Goal: Check status: Check status

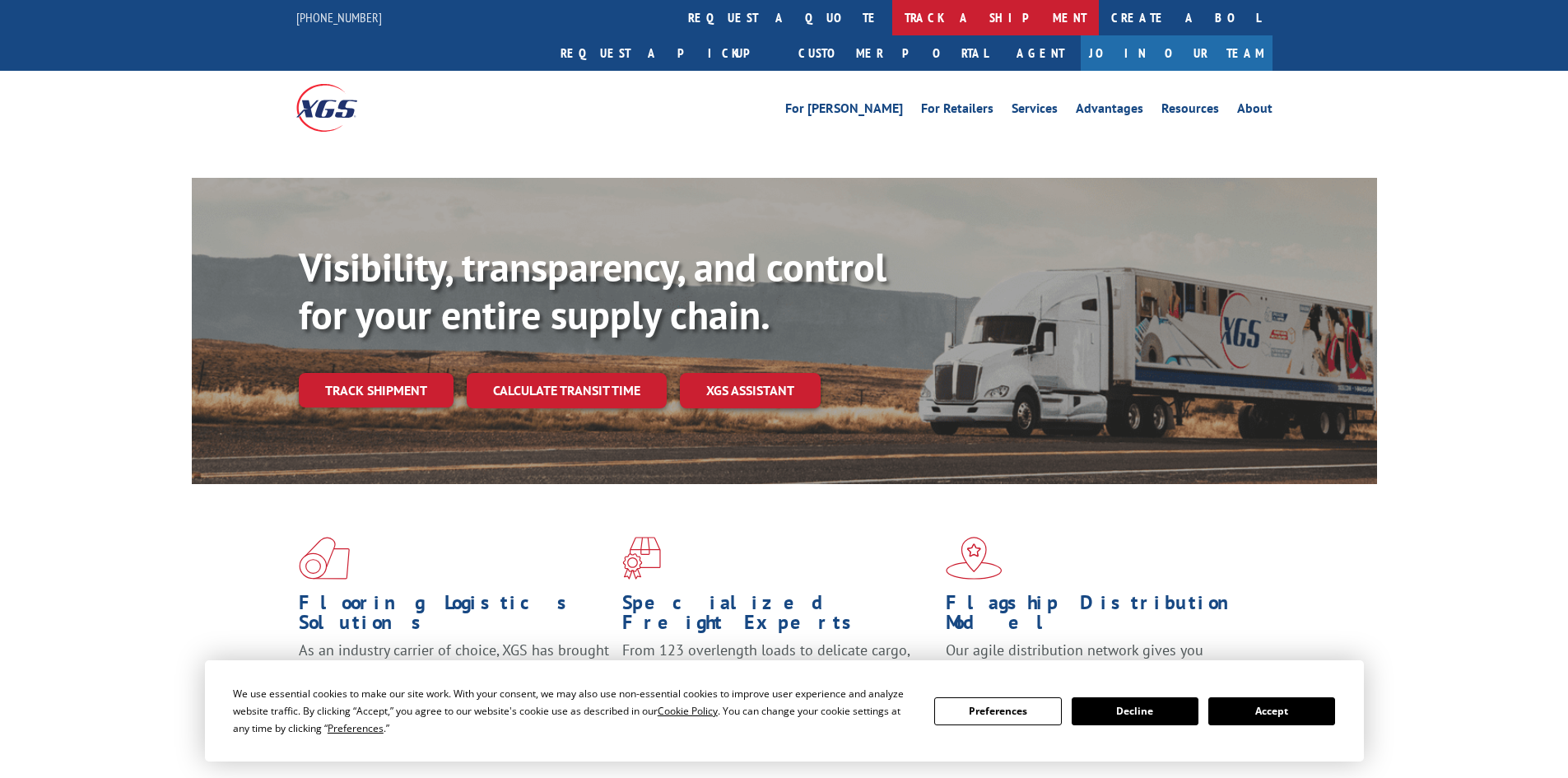
click at [892, 21] on link "track a shipment" at bounding box center [995, 17] width 207 height 35
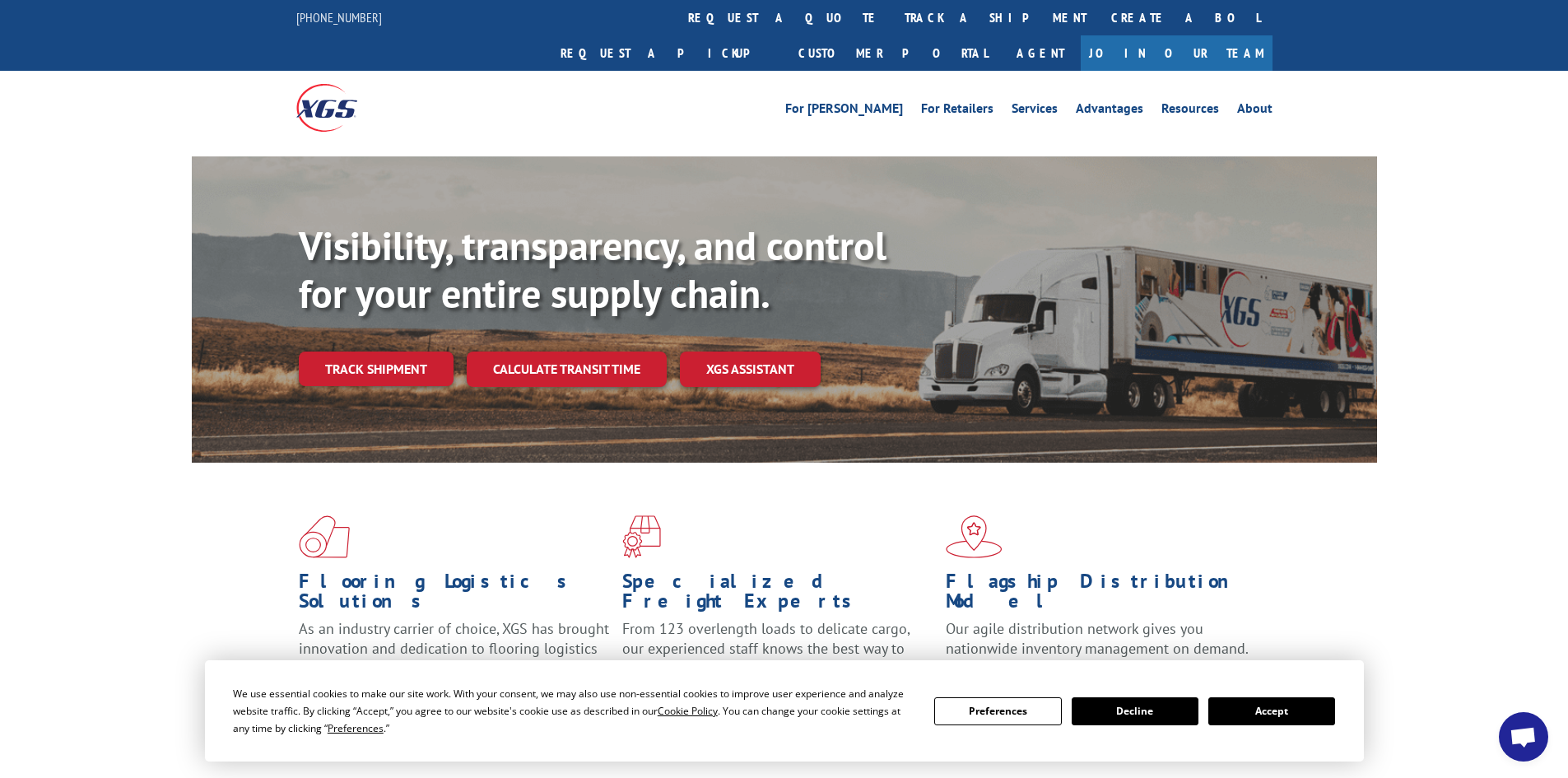
click at [1254, 715] on button "Accept" at bounding box center [1271, 711] width 126 height 28
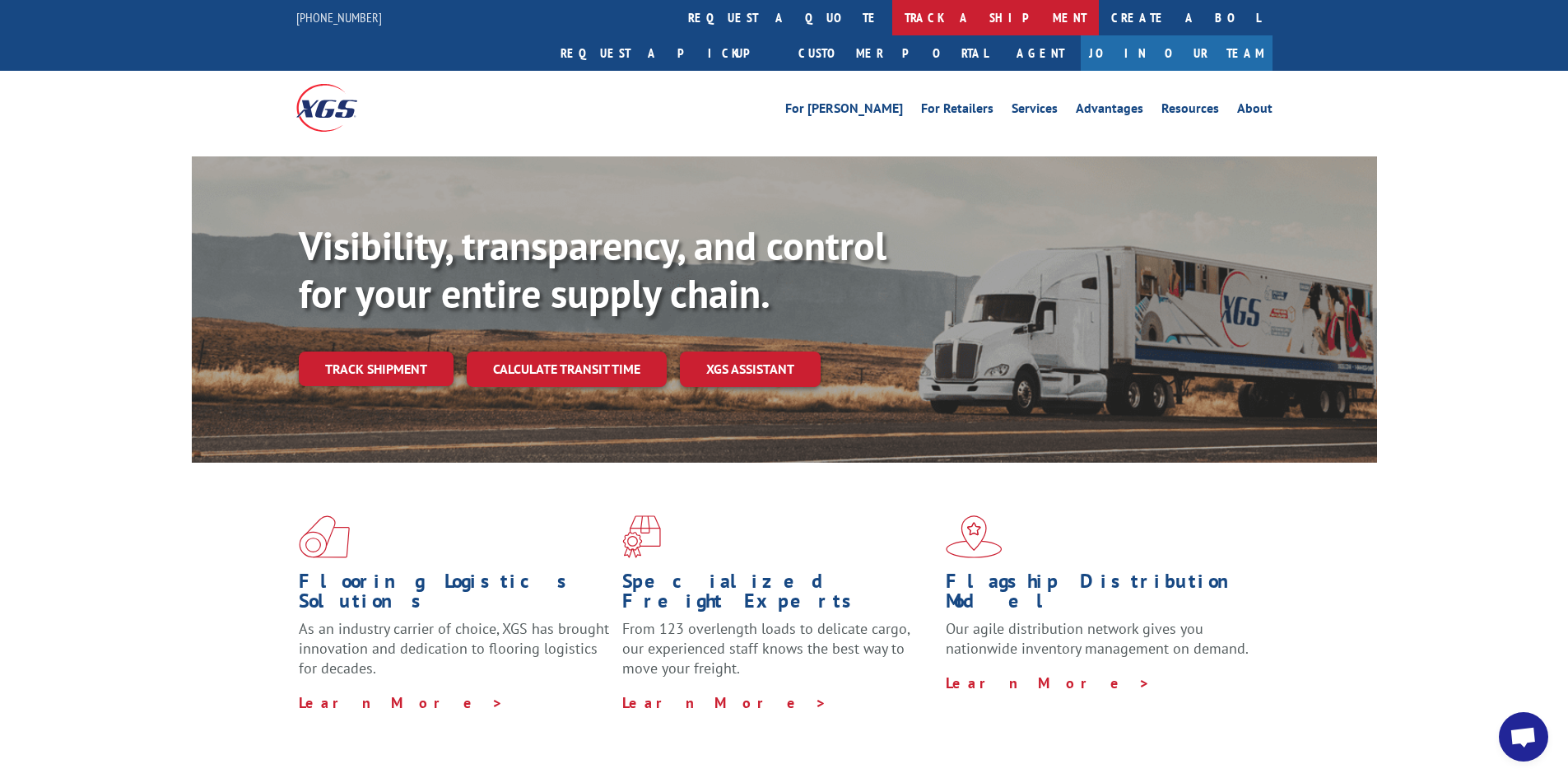
click at [892, 15] on link "track a shipment" at bounding box center [995, 17] width 207 height 35
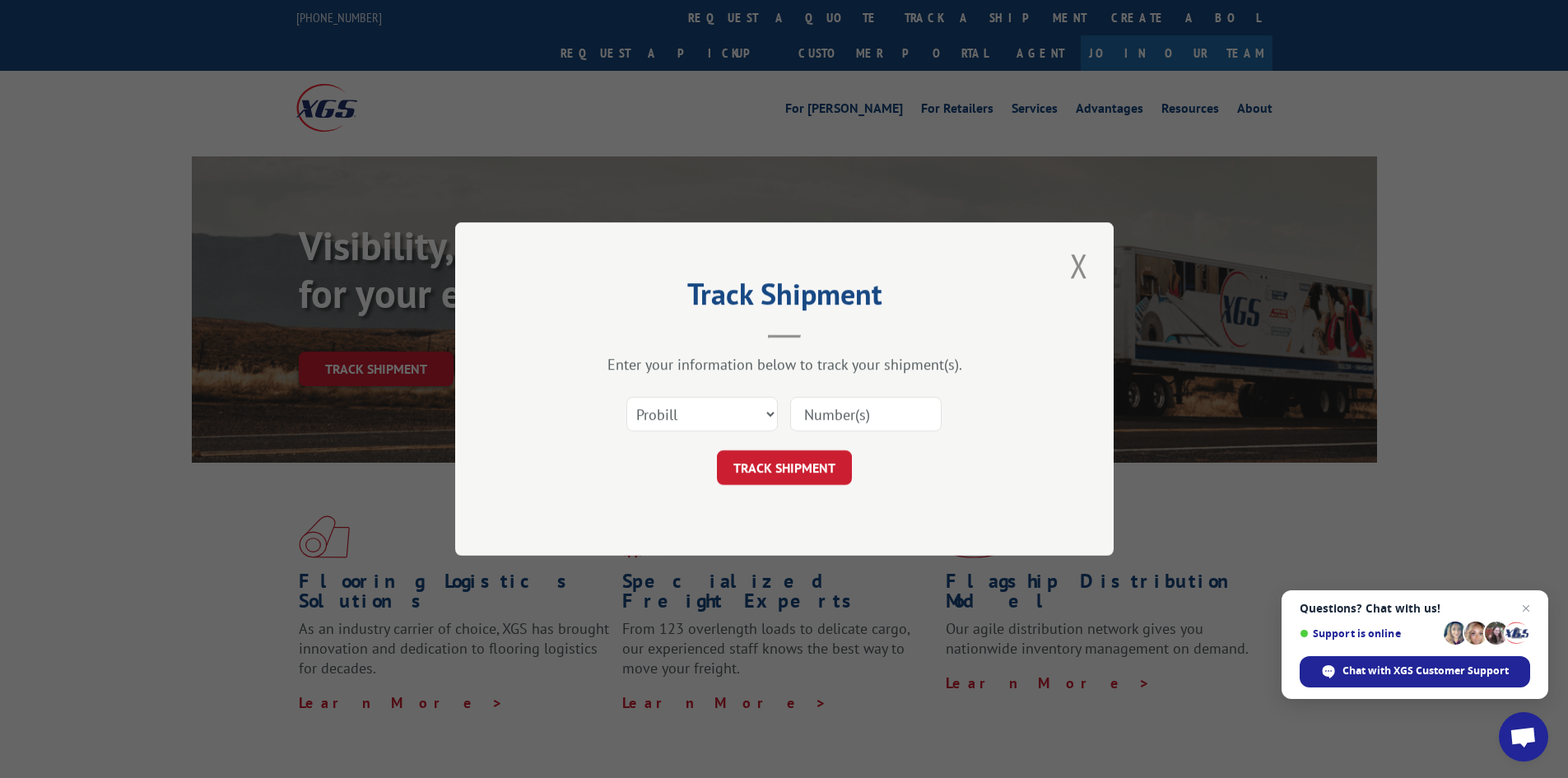
click at [805, 414] on input at bounding box center [865, 414] width 151 height 35
paste input "17224056"
type input "17224056"
click at [802, 465] on button "TRACK SHIPMENT" at bounding box center [784, 468] width 135 height 35
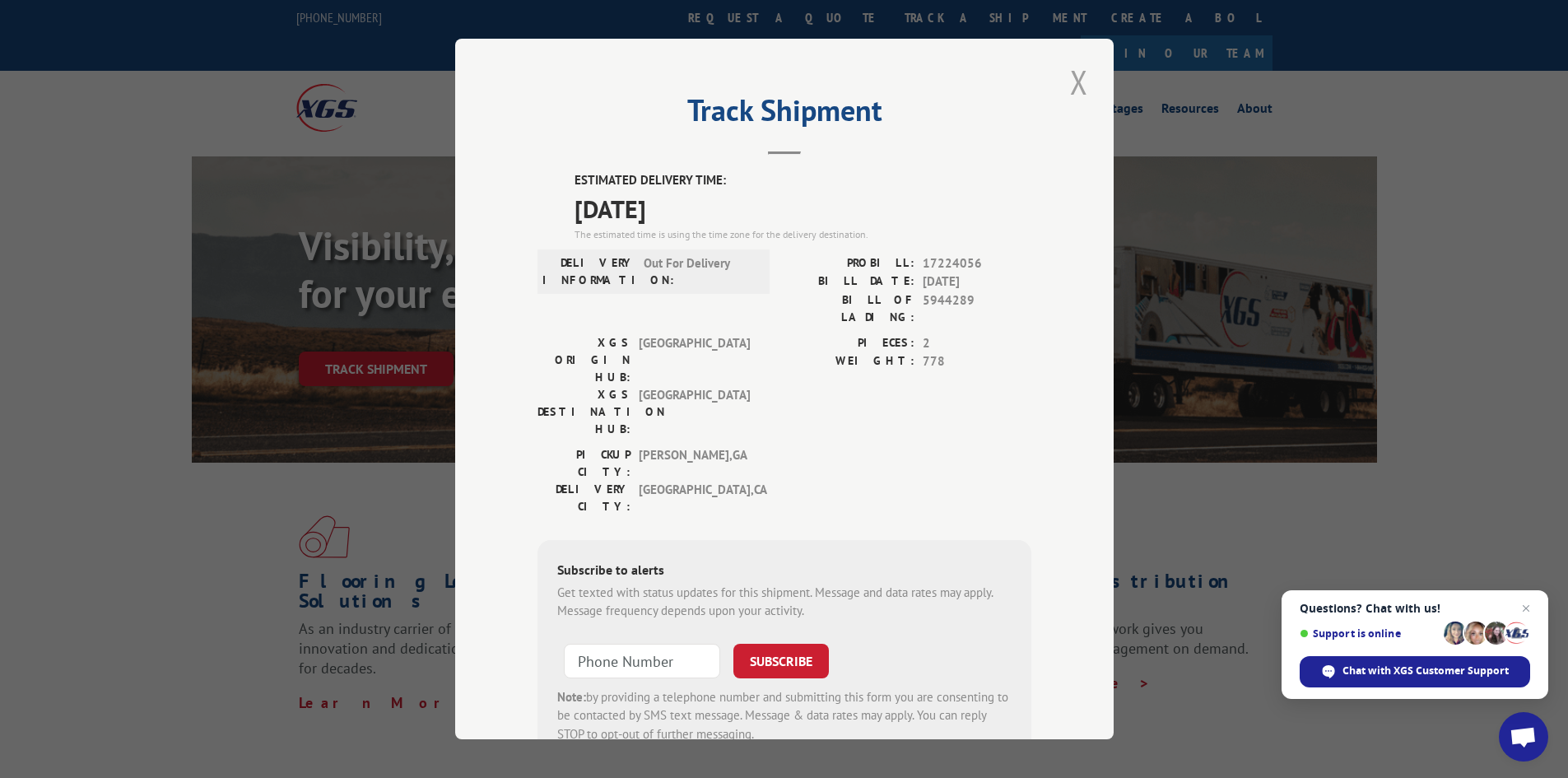
click at [1077, 71] on button "Close modal" at bounding box center [1078, 82] width 28 height 45
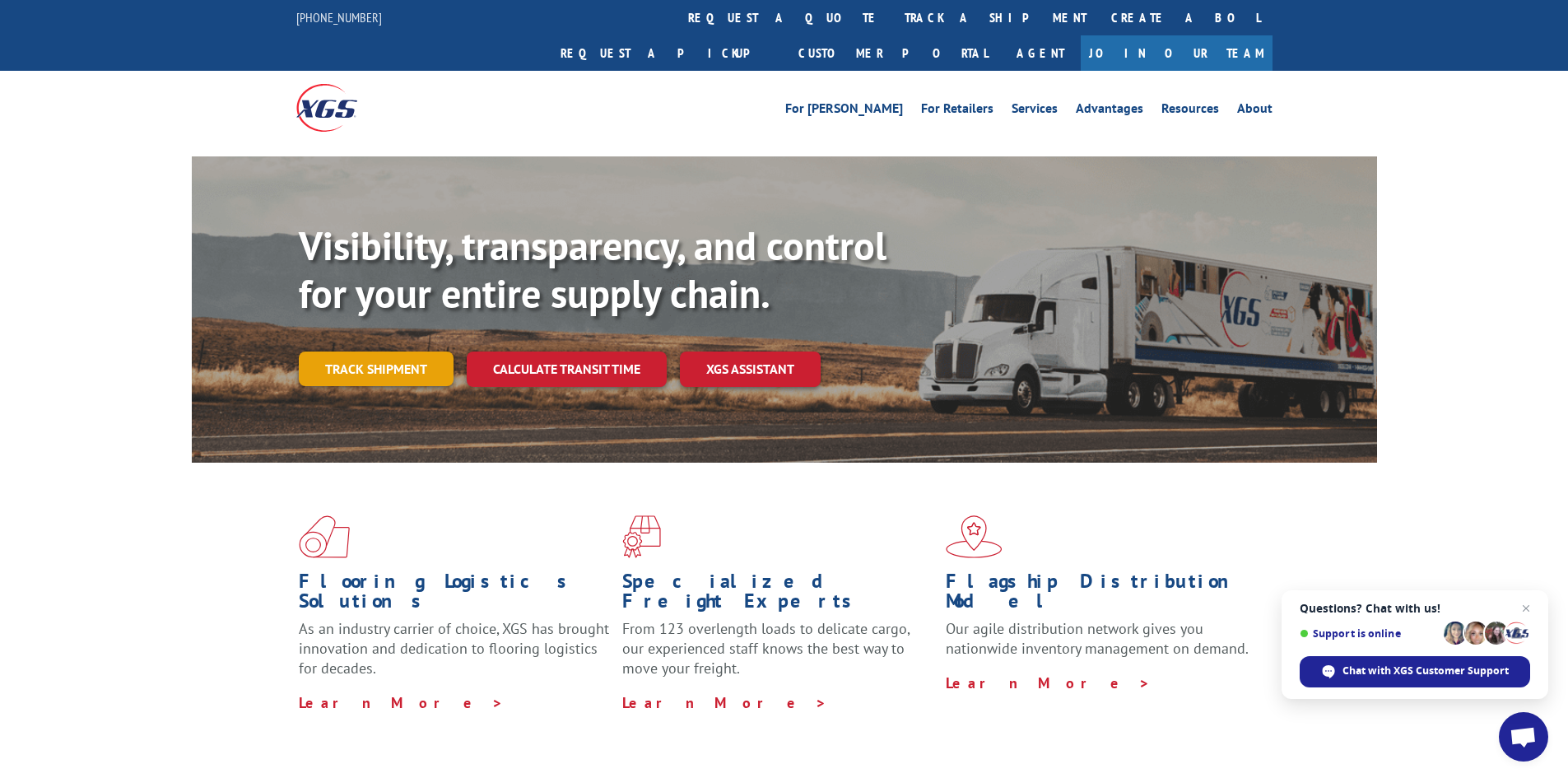
click at [404, 351] on link "Track shipment" at bounding box center [376, 369] width 155 height 35
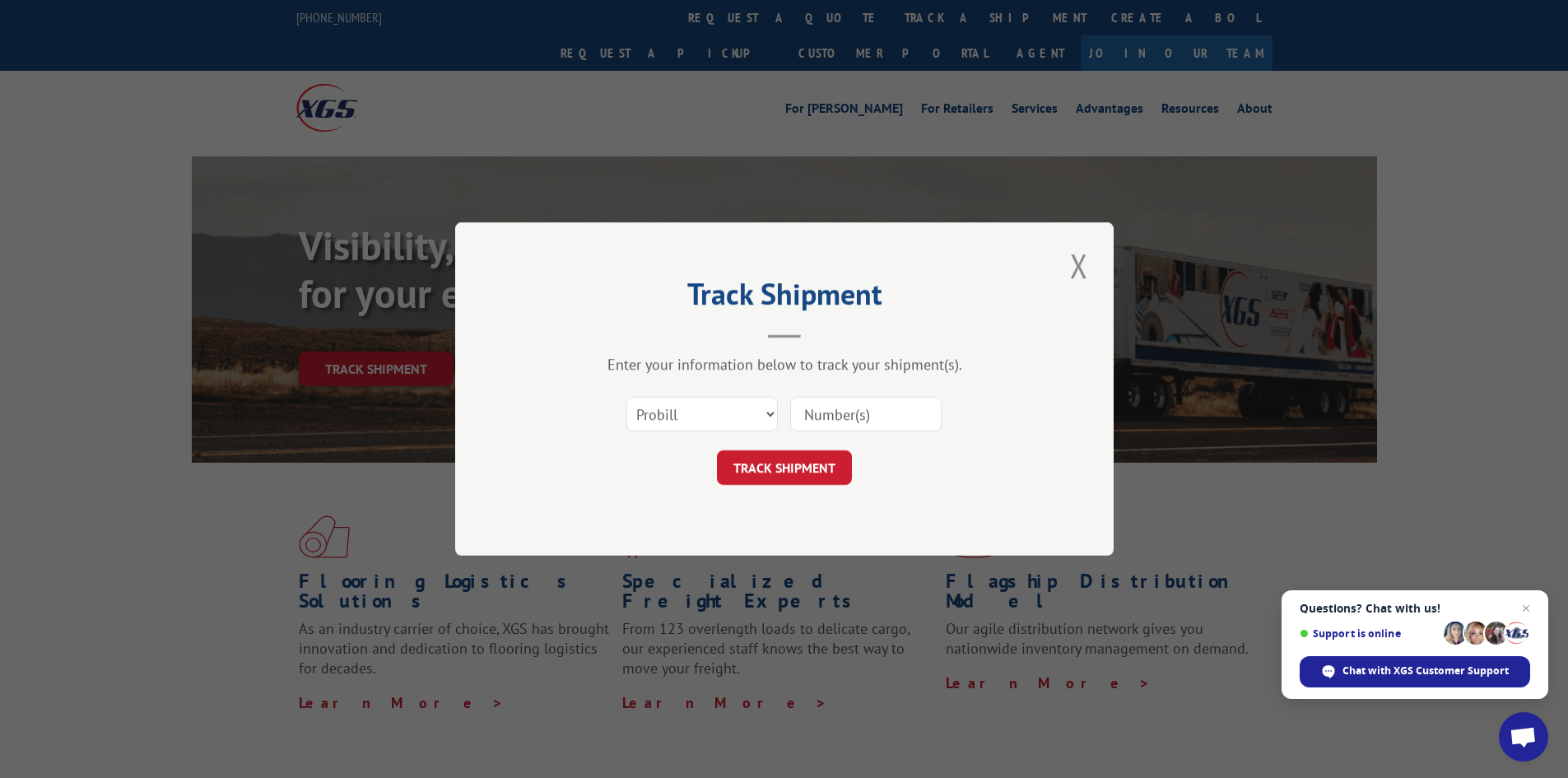
click at [850, 395] on div at bounding box center [865, 414] width 151 height 38
click at [849, 409] on input at bounding box center [865, 414] width 151 height 35
paste input "[PHONE_NUMBER]"
type input "("
click at [1077, 268] on button "Close modal" at bounding box center [1078, 266] width 28 height 45
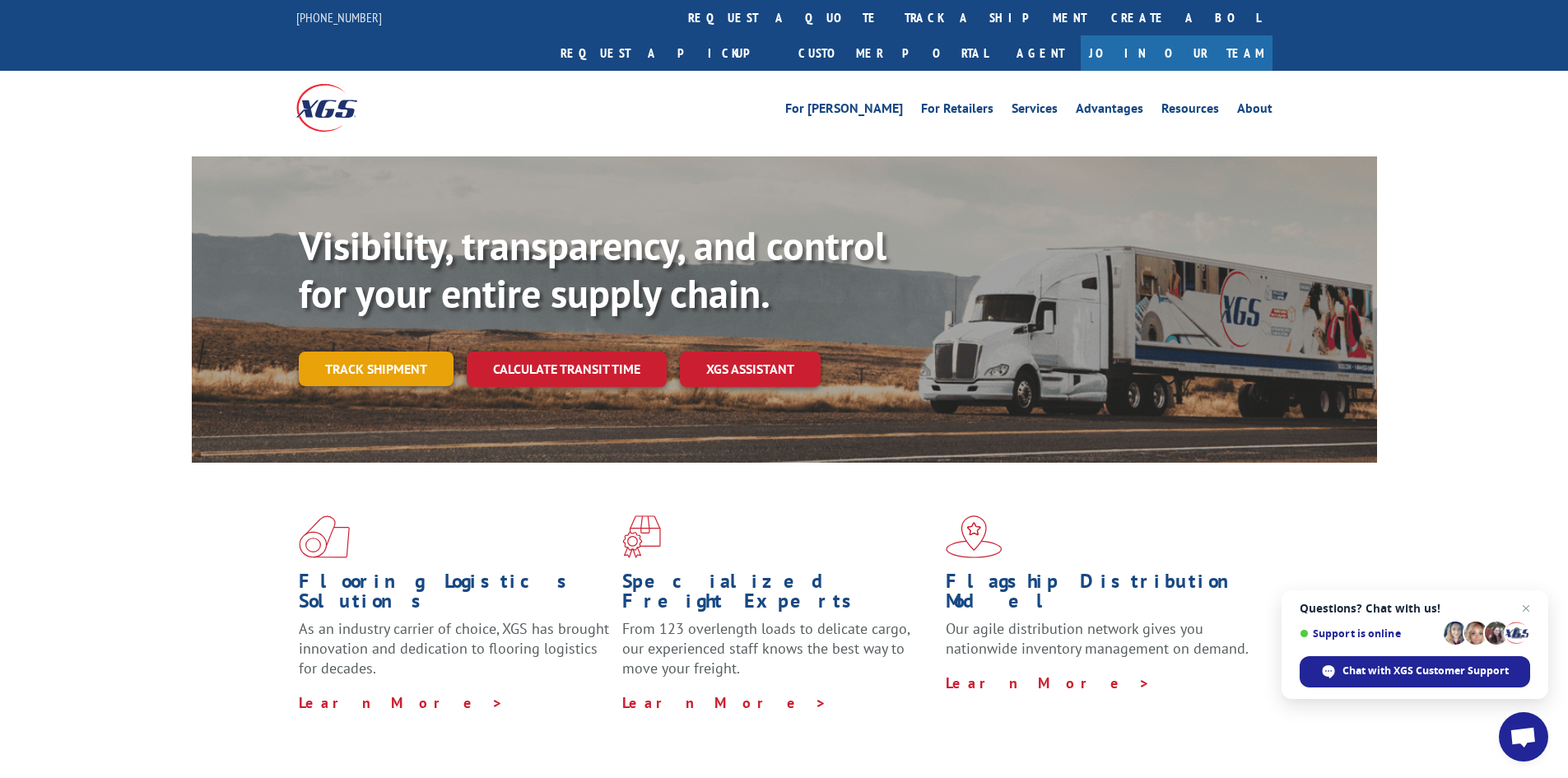
click at [345, 351] on link "Track shipment" at bounding box center [376, 369] width 155 height 35
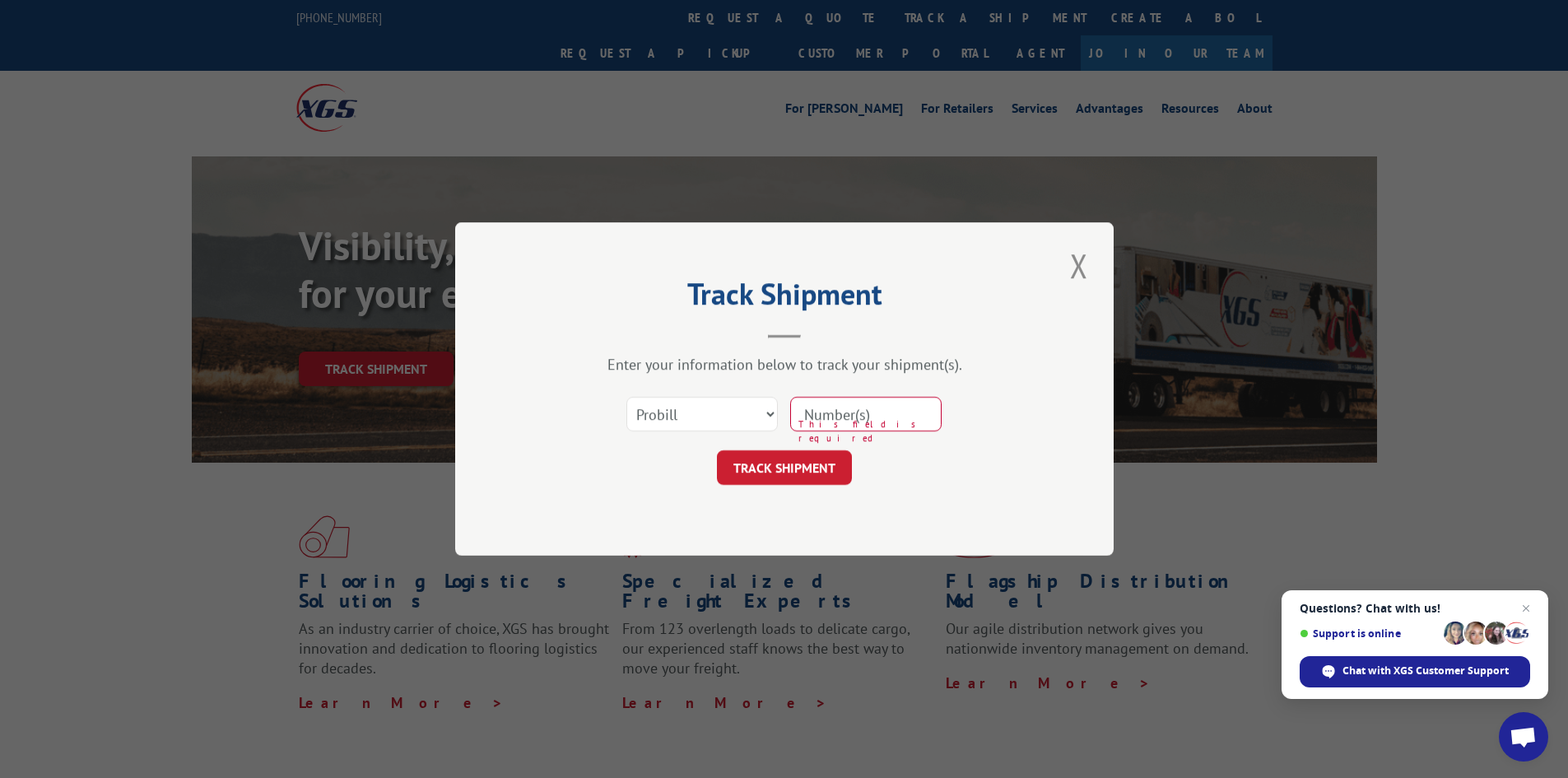
click at [857, 414] on input at bounding box center [865, 414] width 151 height 35
paste input "17224056"
type input "17224056"
click at [796, 465] on button "TRACK SHIPMENT" at bounding box center [784, 468] width 135 height 35
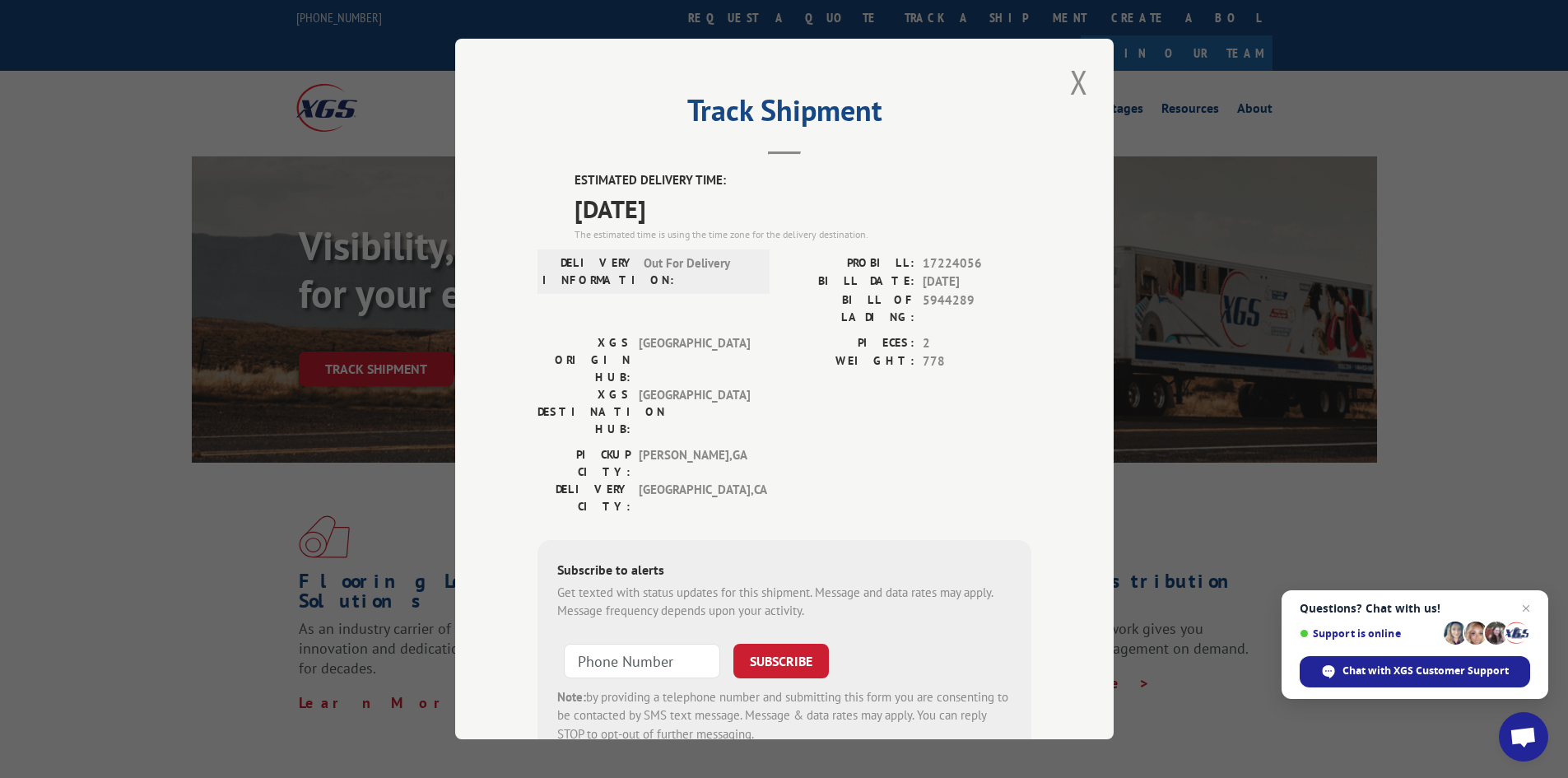
click at [683, 312] on div "DELIVERY INFORMATION: Out For Delivery" at bounding box center [653, 294] width 232 height 80
click at [646, 238] on div "The estimated time is using the time zone for the delivery destination." at bounding box center [803, 235] width 457 height 15
click at [676, 293] on div "DELIVERY INFORMATION: Out For Delivery" at bounding box center [653, 271] width 232 height 45
click at [648, 229] on div "The estimated time is using the time zone for the delivery destination." at bounding box center [803, 235] width 457 height 15
click at [649, 235] on div "The estimated time is using the time zone for the delivery destination." at bounding box center [803, 235] width 457 height 15
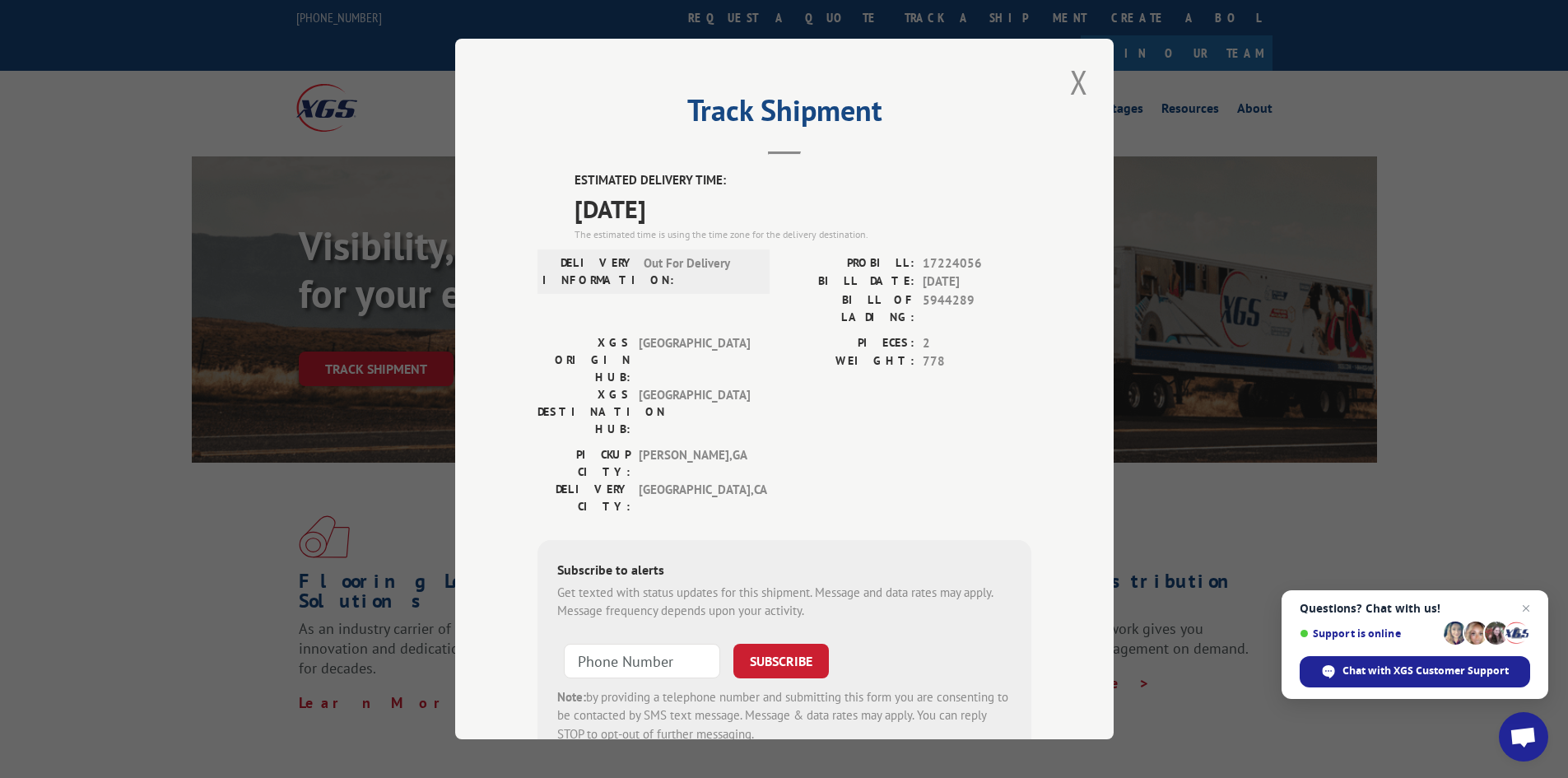
click at [657, 223] on span "[DATE]" at bounding box center [803, 208] width 457 height 37
click at [1072, 90] on button "Close modal" at bounding box center [1078, 82] width 28 height 45
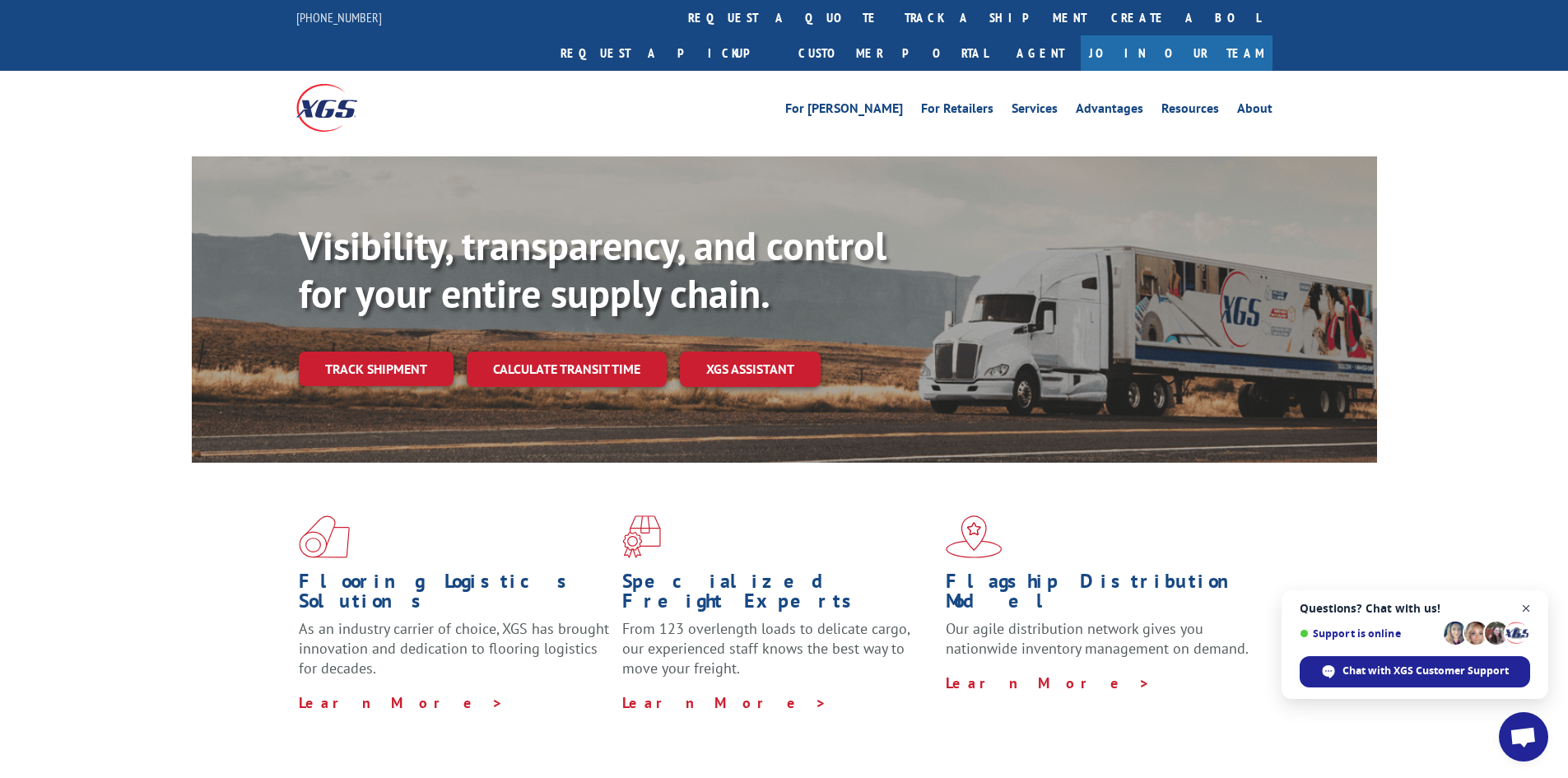
click at [1528, 612] on span "Open chat" at bounding box center [1526, 609] width 21 height 21
